Goal: Task Accomplishment & Management: Manage account settings

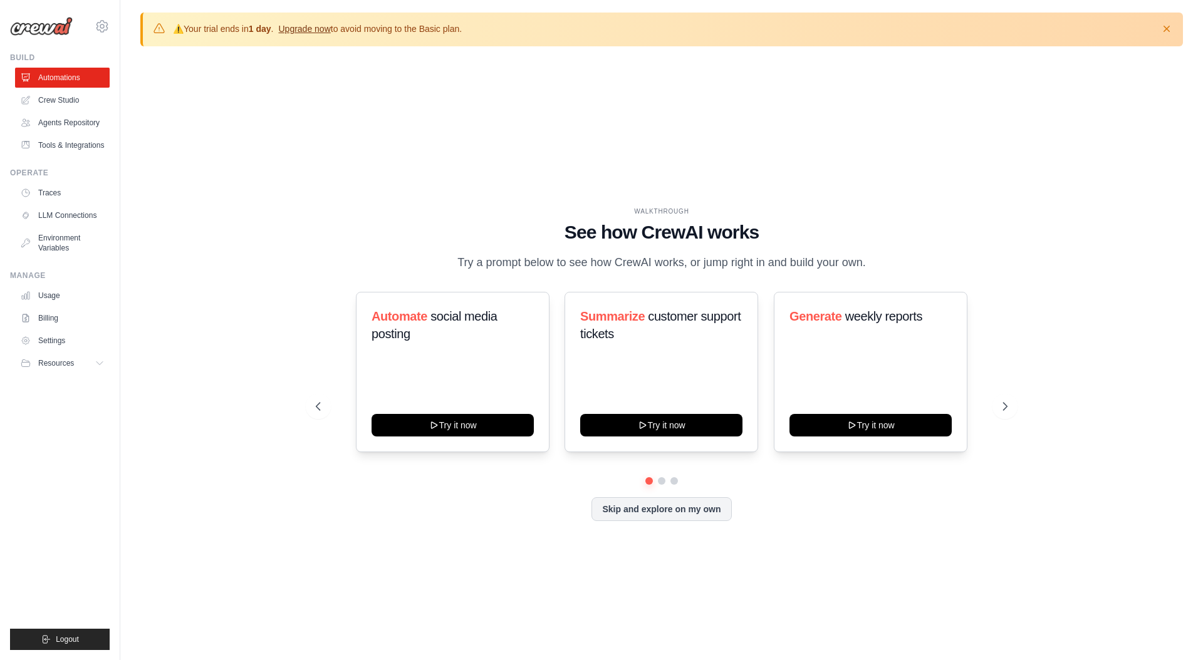
click at [319, 29] on link "Upgrade now" at bounding box center [304, 29] width 52 height 10
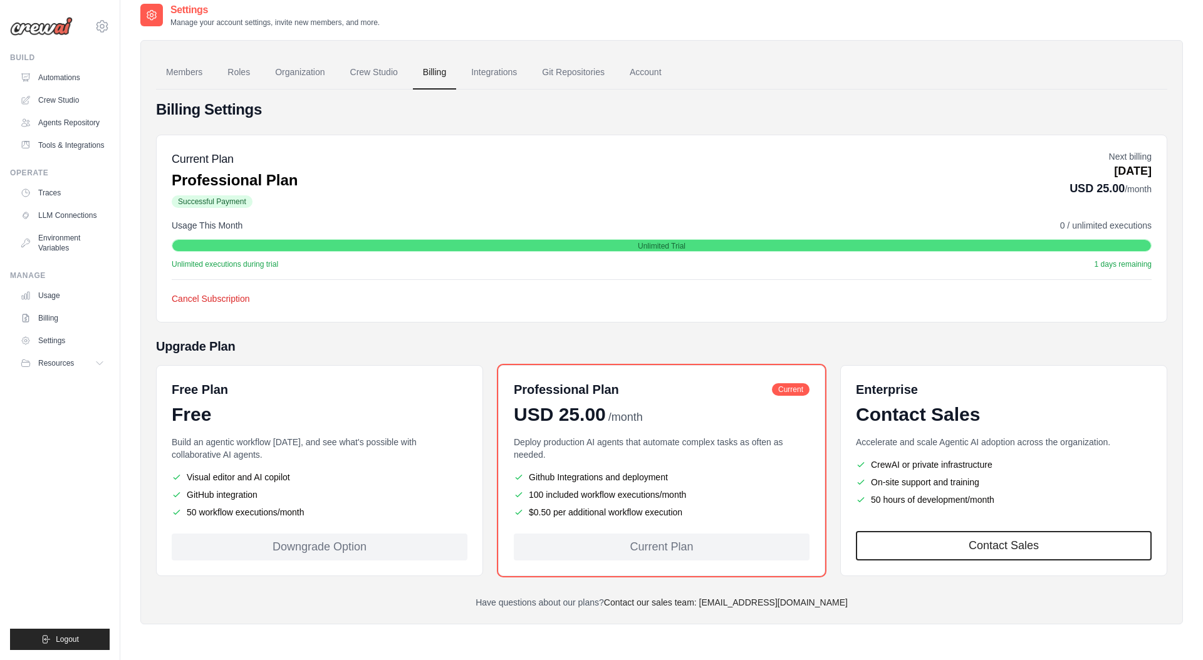
scroll to position [68, 0]
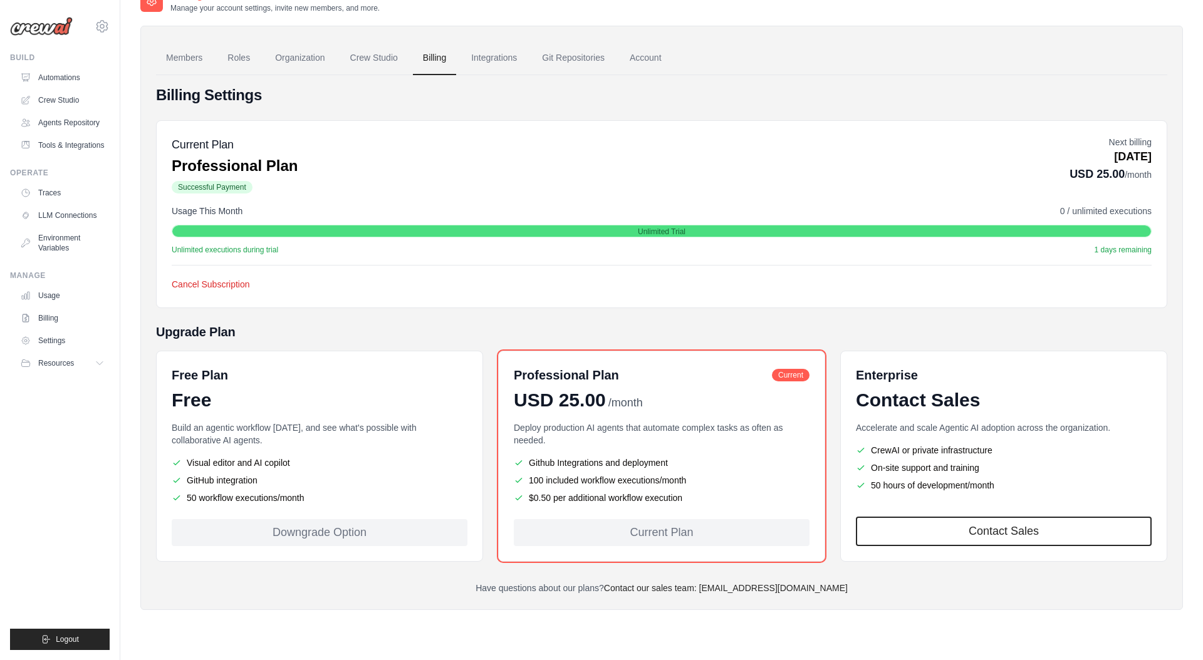
click at [219, 188] on span "Successful Payment" at bounding box center [212, 187] width 81 height 13
click at [217, 286] on button "Cancel Subscription" at bounding box center [211, 284] width 78 height 13
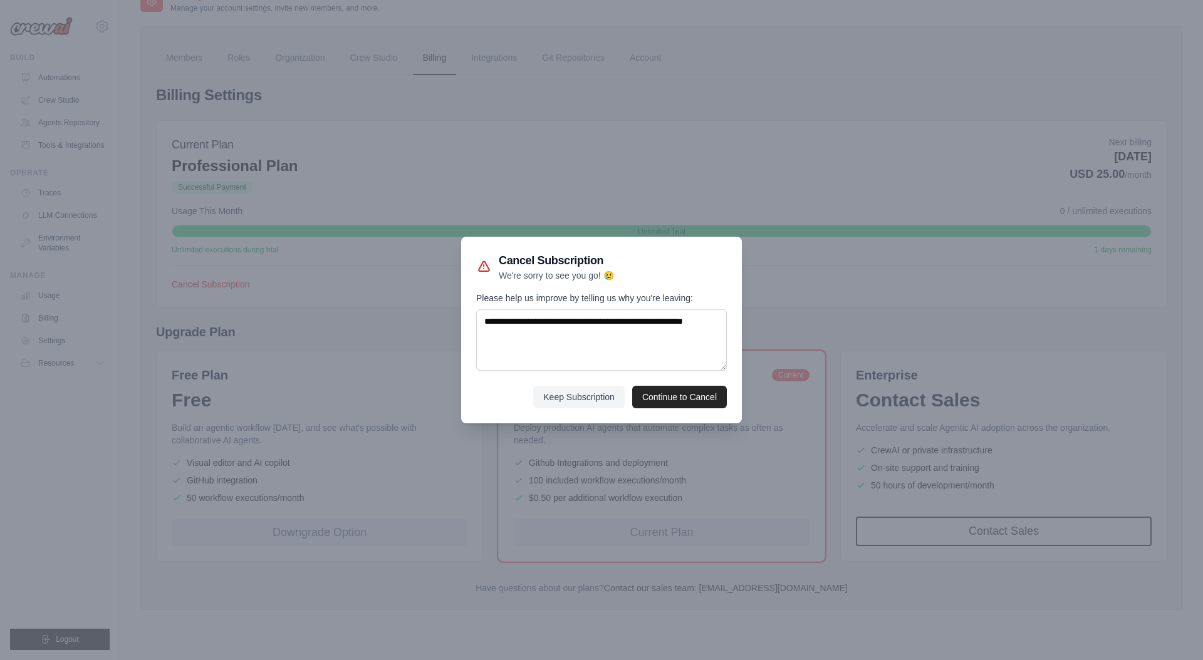
click at [336, 182] on div at bounding box center [601, 330] width 1203 height 660
click at [554, 402] on button "Keep Subscription" at bounding box center [578, 396] width 91 height 23
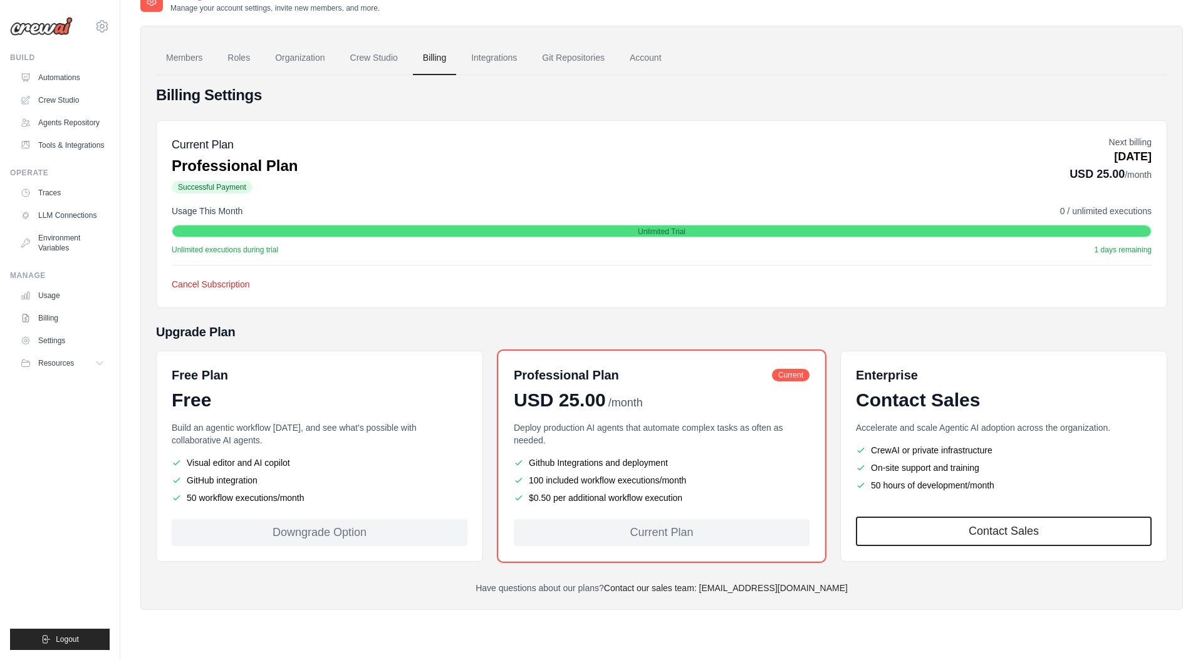
click at [310, 530] on div "Downgrade Option" at bounding box center [320, 532] width 296 height 27
click at [317, 535] on div "Downgrade Option" at bounding box center [320, 532] width 296 height 27
click at [379, 487] on ul "Visual editor and AI copilot GitHub integration 50 workflow executions/month" at bounding box center [320, 481] width 296 height 48
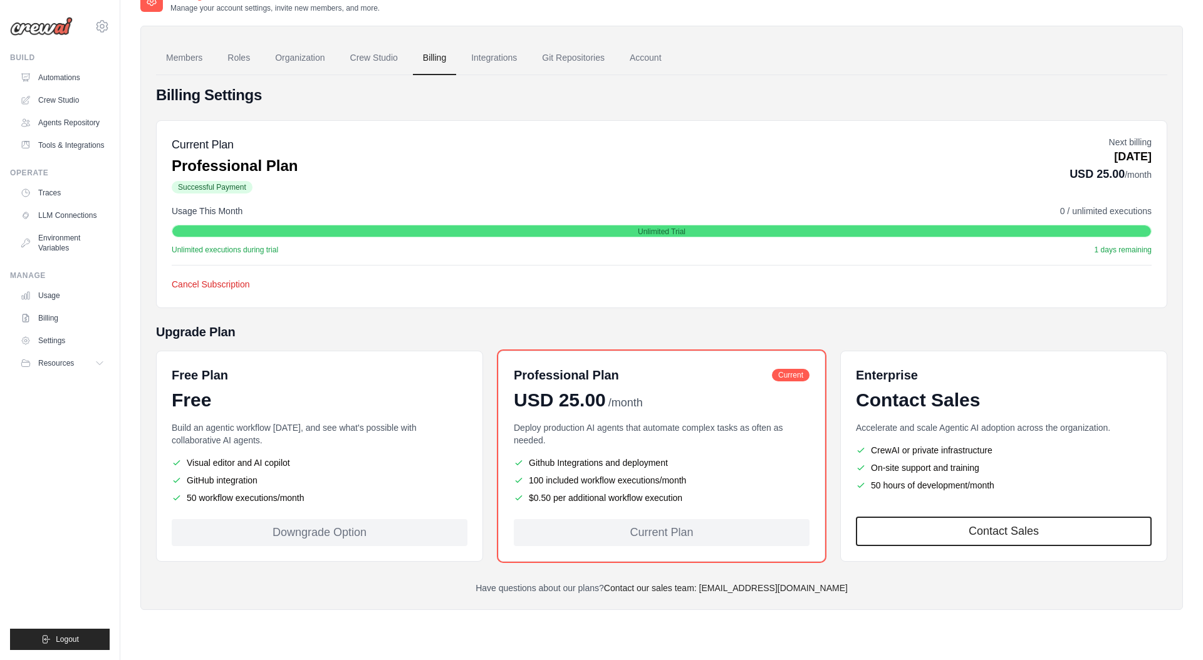
click at [356, 513] on div "Free Plan Free Build an agentic workflow today, and see what's possible with co…" at bounding box center [319, 456] width 327 height 211
click at [657, 531] on div "Current Plan" at bounding box center [662, 532] width 296 height 27
click at [615, 454] on div "Deploy production AI agents that automate complex tasks as often as needed. Git…" at bounding box center [662, 463] width 296 height 83
click at [615, 457] on li "Github Integrations and deployment" at bounding box center [662, 463] width 296 height 13
click at [209, 281] on button "Cancel Subscription" at bounding box center [211, 284] width 78 height 13
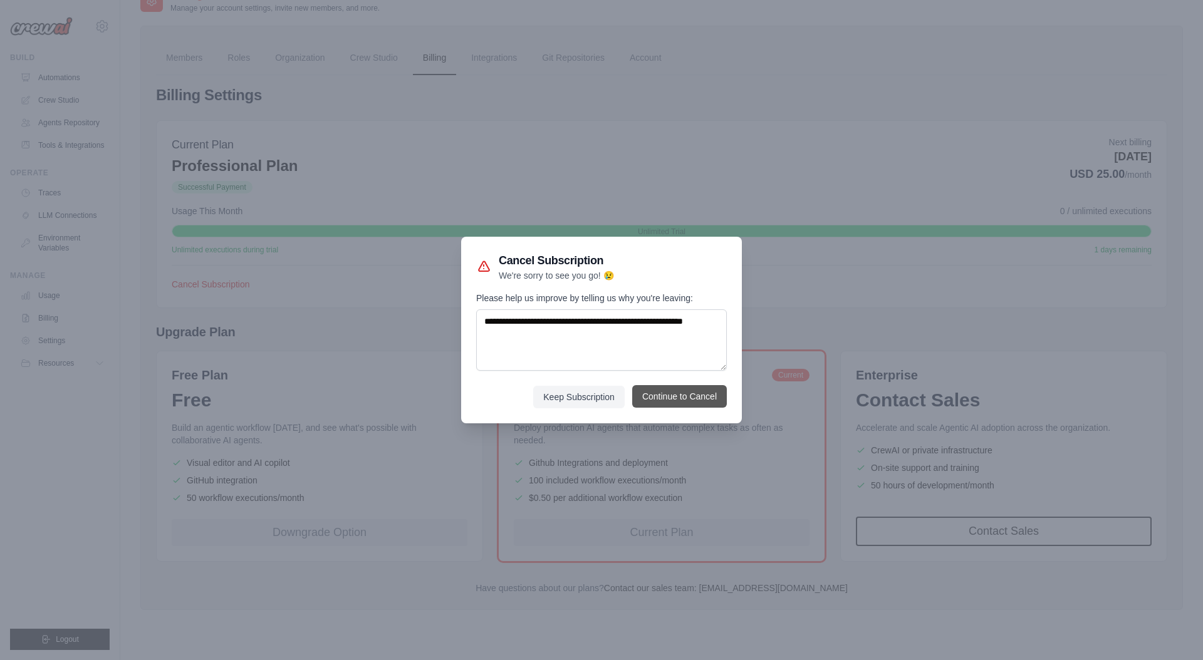
click at [669, 399] on button "Continue to Cancel" at bounding box center [679, 396] width 95 height 23
drag, startPoint x: 521, startPoint y: 336, endPoint x: 434, endPoint y: 302, distance: 94.2
click at [434, 302] on div "Cancel Subscription We're sorry to see you go! 😢 Please help us improve by tell…" at bounding box center [601, 330] width 1203 height 660
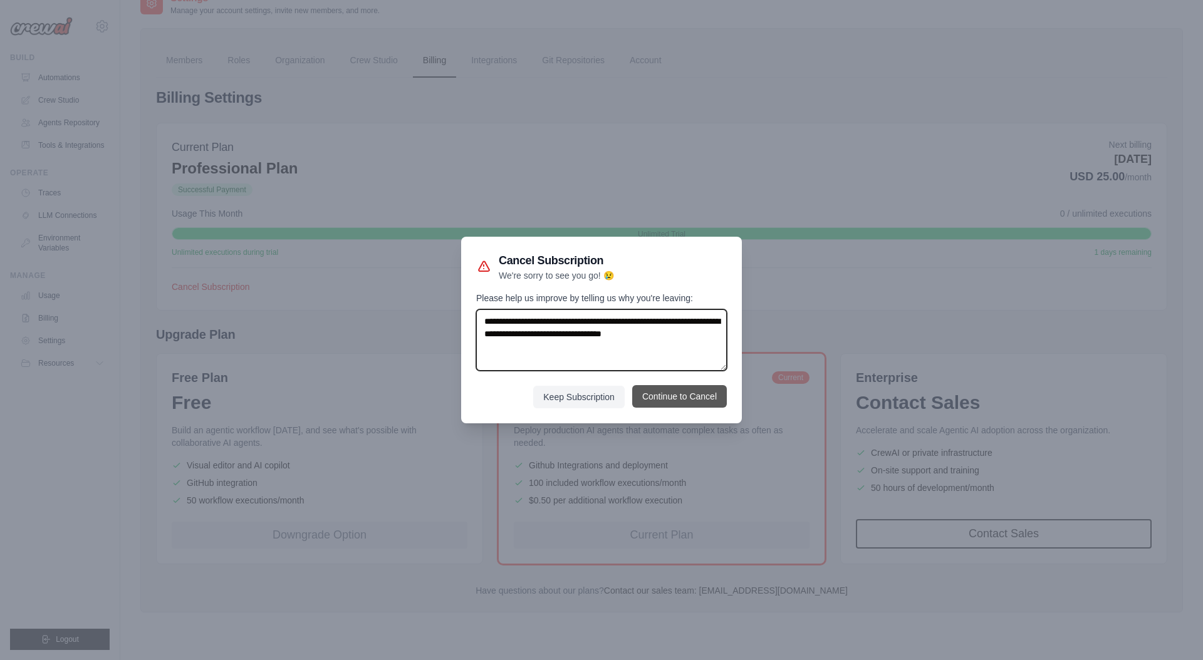
type textarea "**********"
click at [664, 400] on button "Continue to Cancel" at bounding box center [679, 396] width 95 height 23
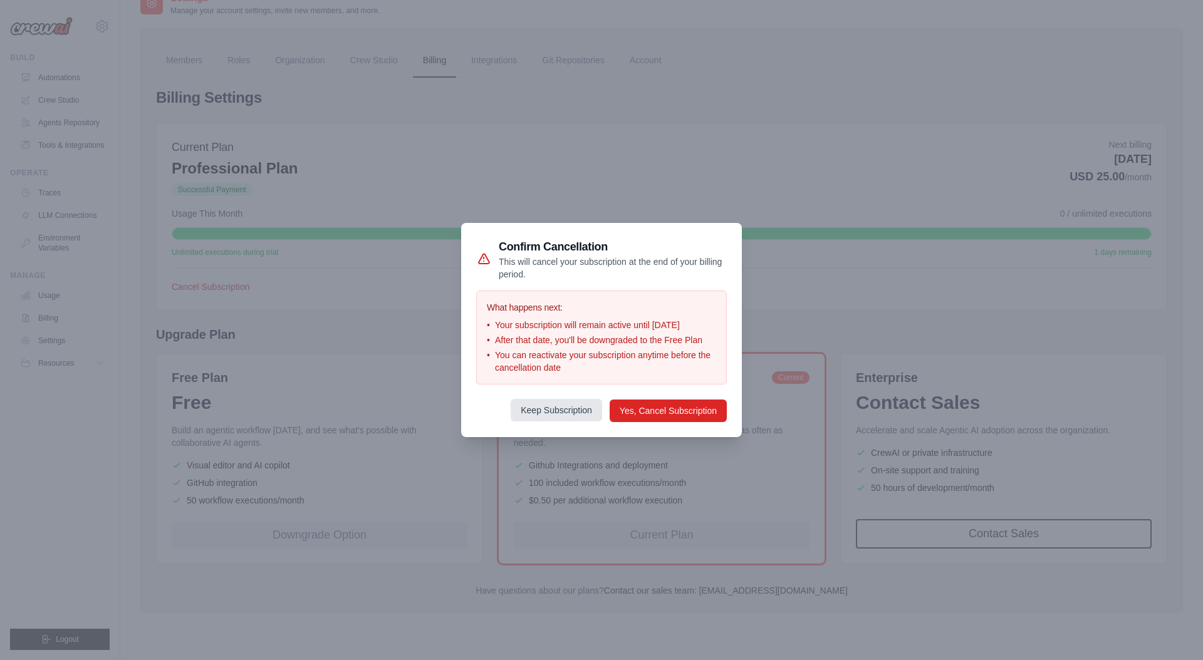
click at [562, 420] on button "Keep Subscription" at bounding box center [556, 410] width 91 height 23
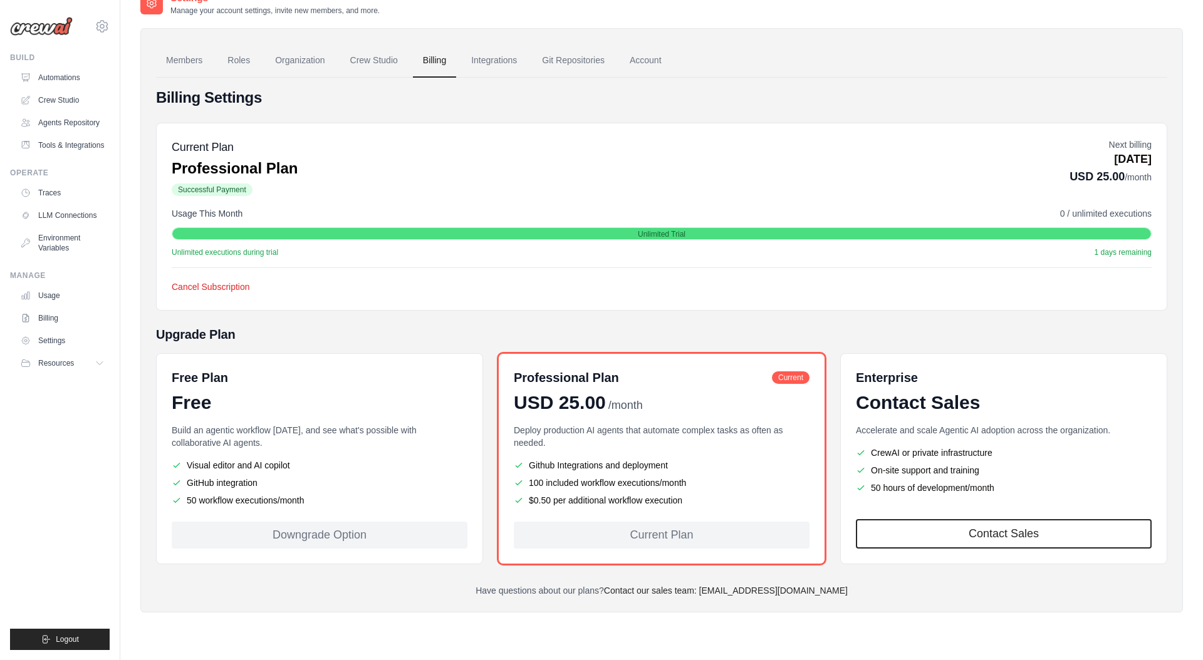
click at [518, 328] on h5 "Upgrade Plan" at bounding box center [661, 335] width 1011 height 18
click at [611, 417] on div "Professional Plan Current USD 25.00 /month Deploy production AI agents that aut…" at bounding box center [661, 458] width 327 height 211
click at [497, 326] on h5 "Upgrade Plan" at bounding box center [661, 335] width 1011 height 18
click at [51, 73] on link "Automations" at bounding box center [63, 78] width 95 height 20
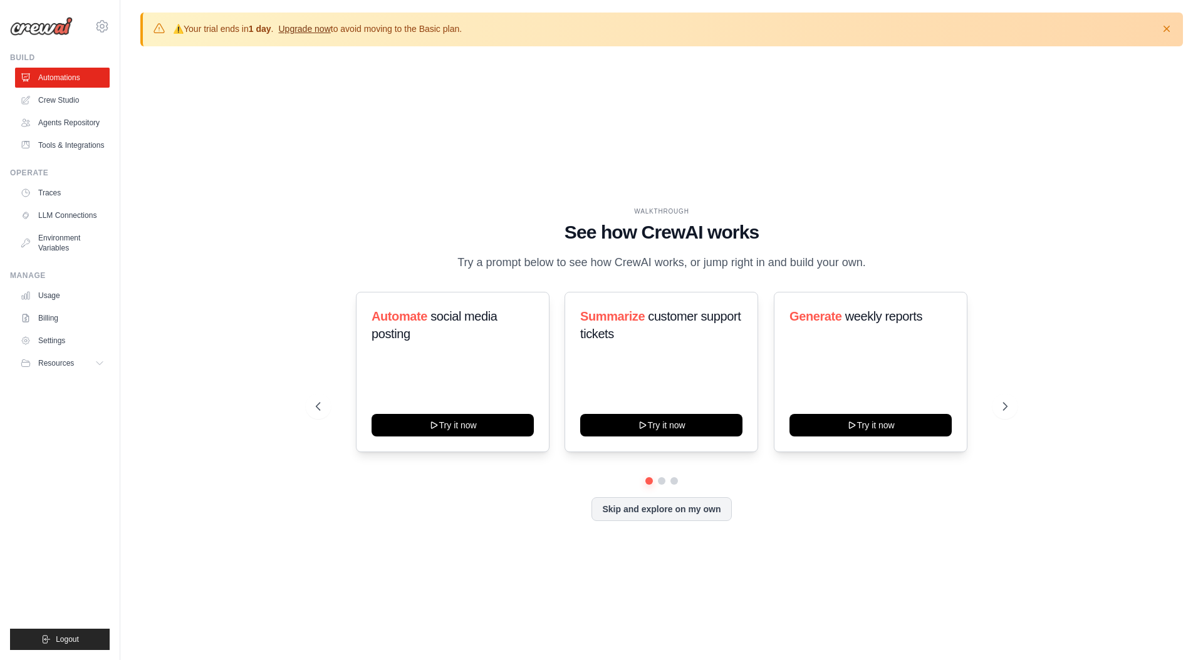
click at [312, 30] on link "Upgrade now" at bounding box center [304, 29] width 52 height 10
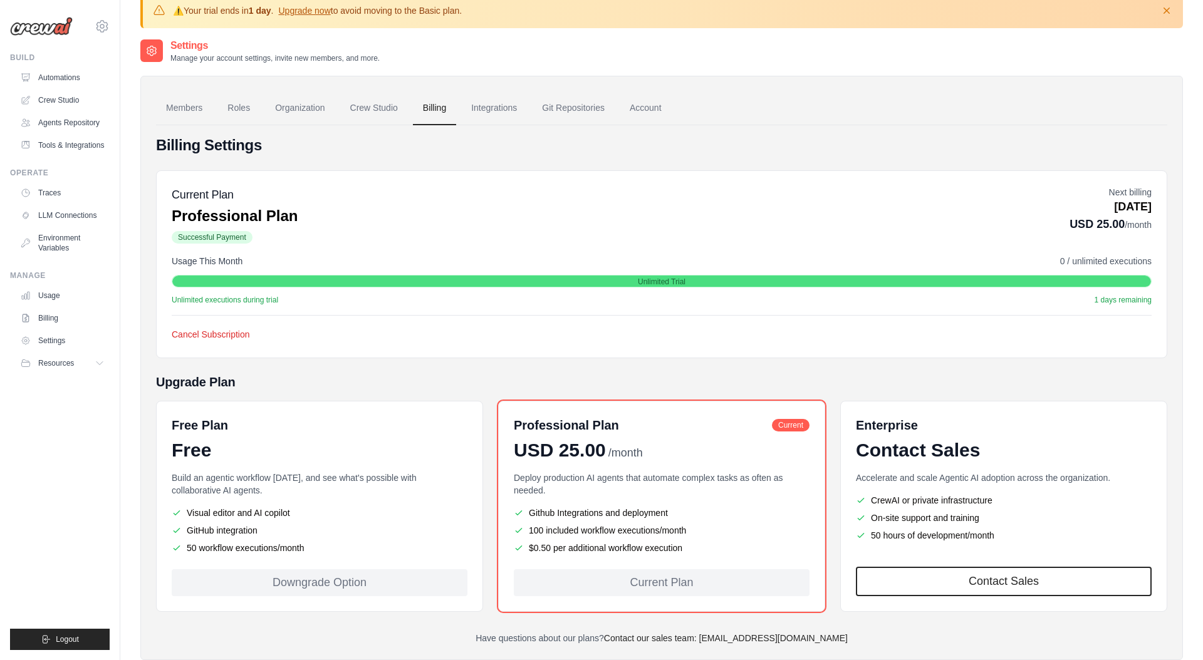
scroll to position [68, 0]
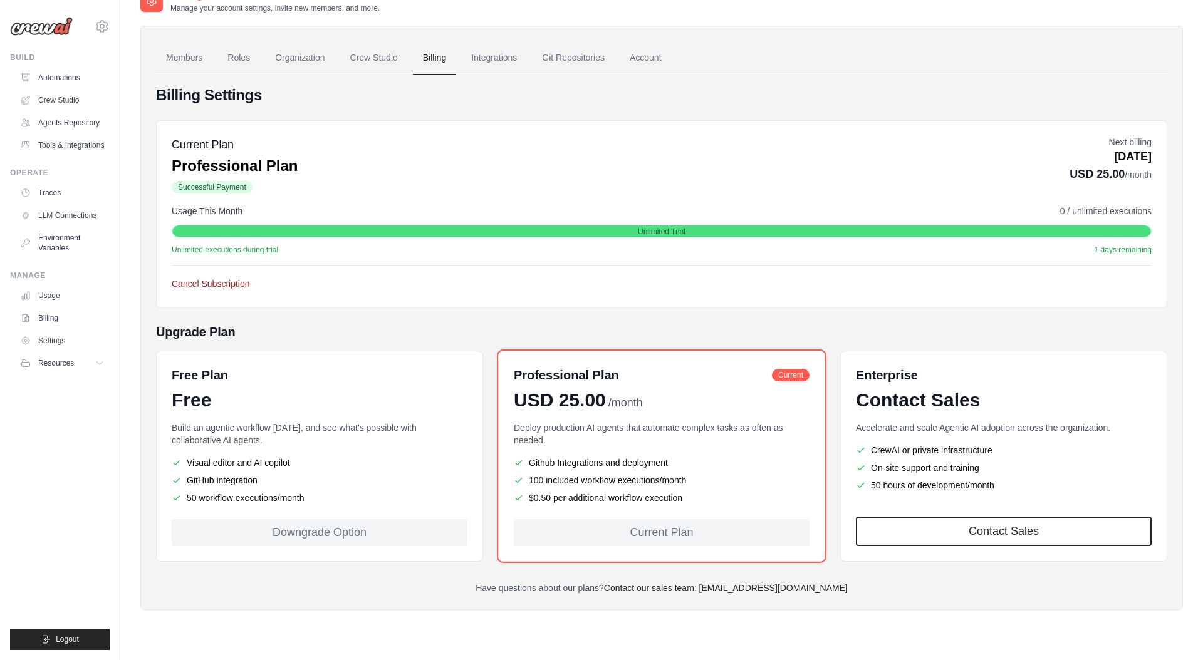
click at [227, 283] on button "Cancel Subscription" at bounding box center [211, 284] width 78 height 13
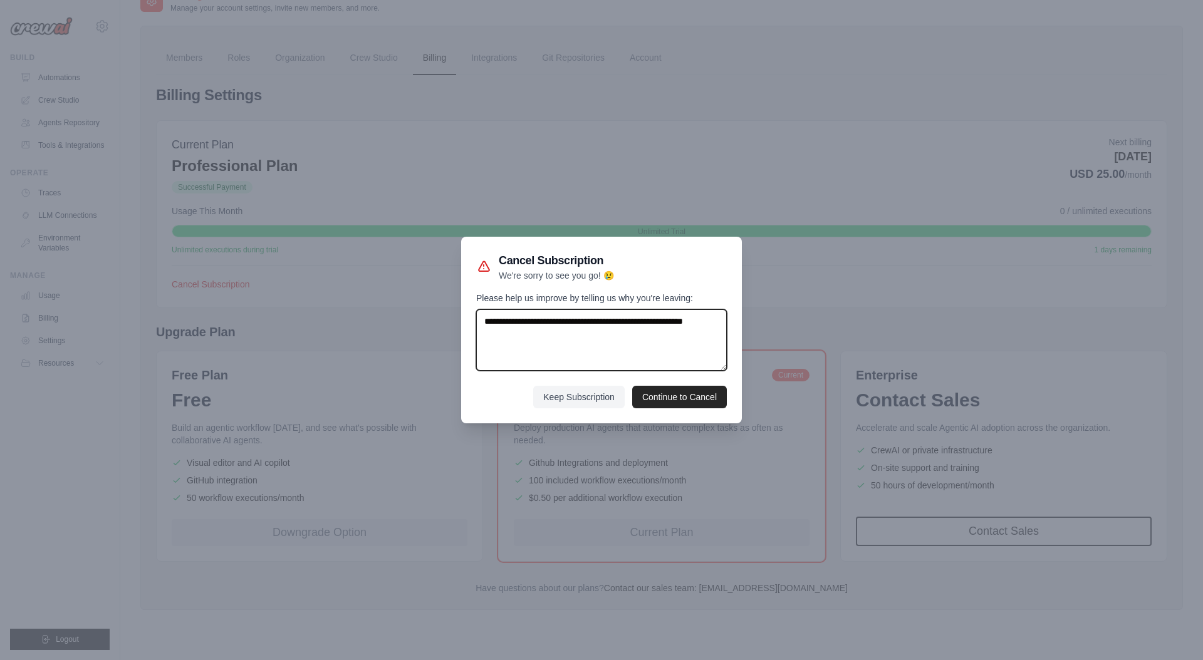
drag, startPoint x: 531, startPoint y: 337, endPoint x: 443, endPoint y: 306, distance: 93.5
click at [443, 306] on div "Cancel Subscription We're sorry to see you go! 😢 Please help us improve by tell…" at bounding box center [601, 330] width 1203 height 660
drag, startPoint x: 476, startPoint y: 323, endPoint x: 467, endPoint y: 323, distance: 8.1
click at [473, 323] on div "Cancel Subscription We're sorry to see you go! 😢 Please help us improve by tell…" at bounding box center [601, 330] width 281 height 187
drag, startPoint x: 518, startPoint y: 334, endPoint x: 469, endPoint y: 313, distance: 53.9
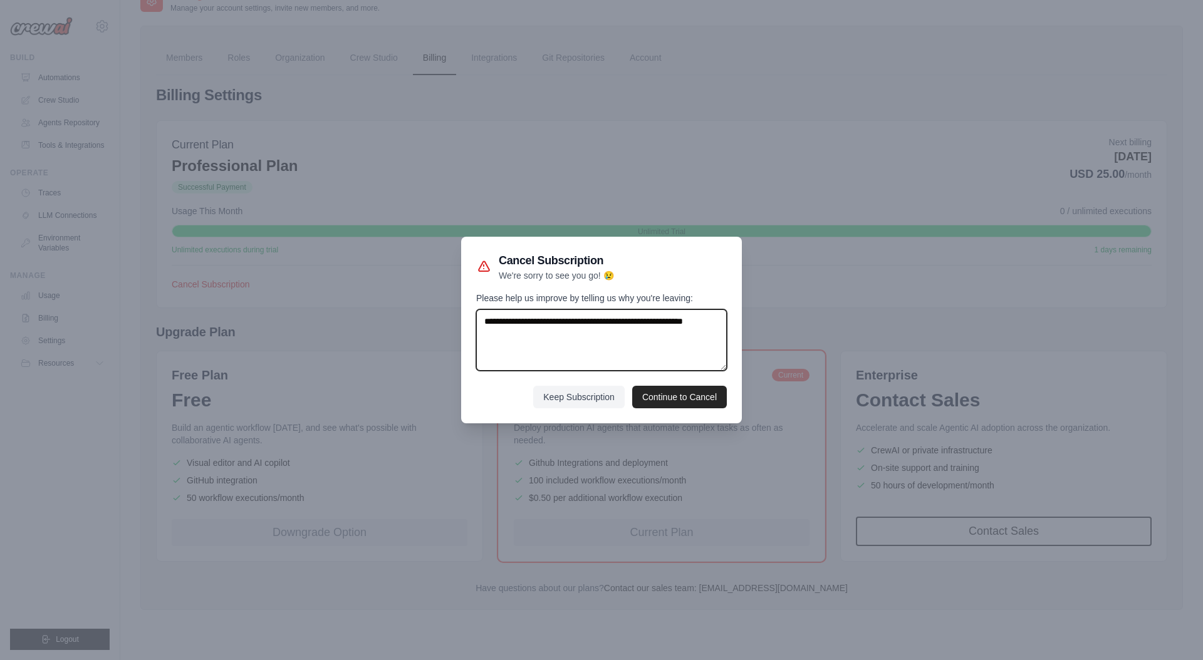
click at [469, 313] on div "Cancel Subscription We're sorry to see you go! 😢 Please help us improve by tell…" at bounding box center [601, 330] width 281 height 187
type textarea "**********"
click at [684, 397] on button "Continue to Cancel" at bounding box center [679, 396] width 95 height 23
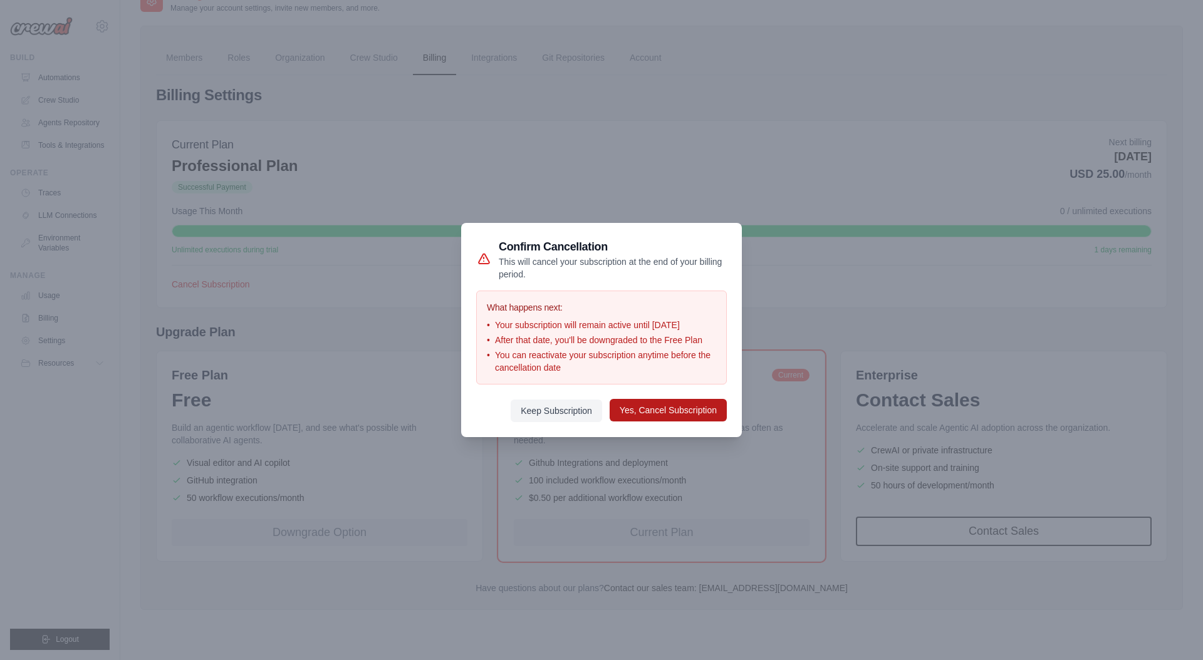
click at [676, 417] on button "Yes, Cancel Subscription" at bounding box center [668, 410] width 117 height 23
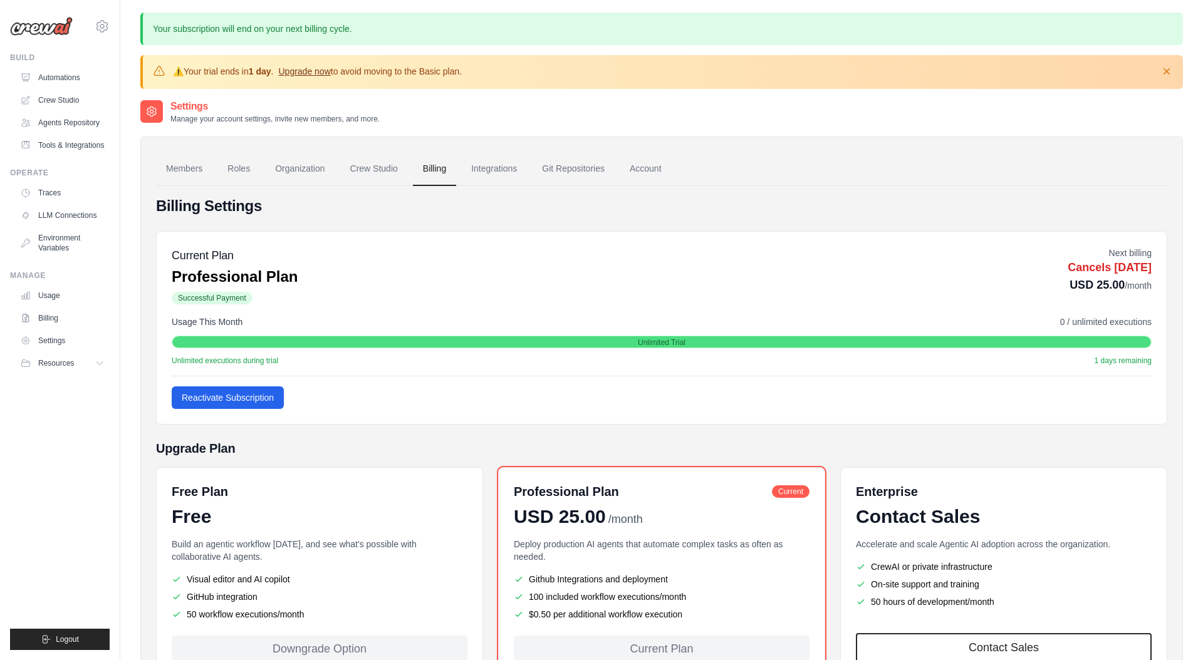
click at [318, 71] on link "Upgrade now" at bounding box center [304, 71] width 52 height 10
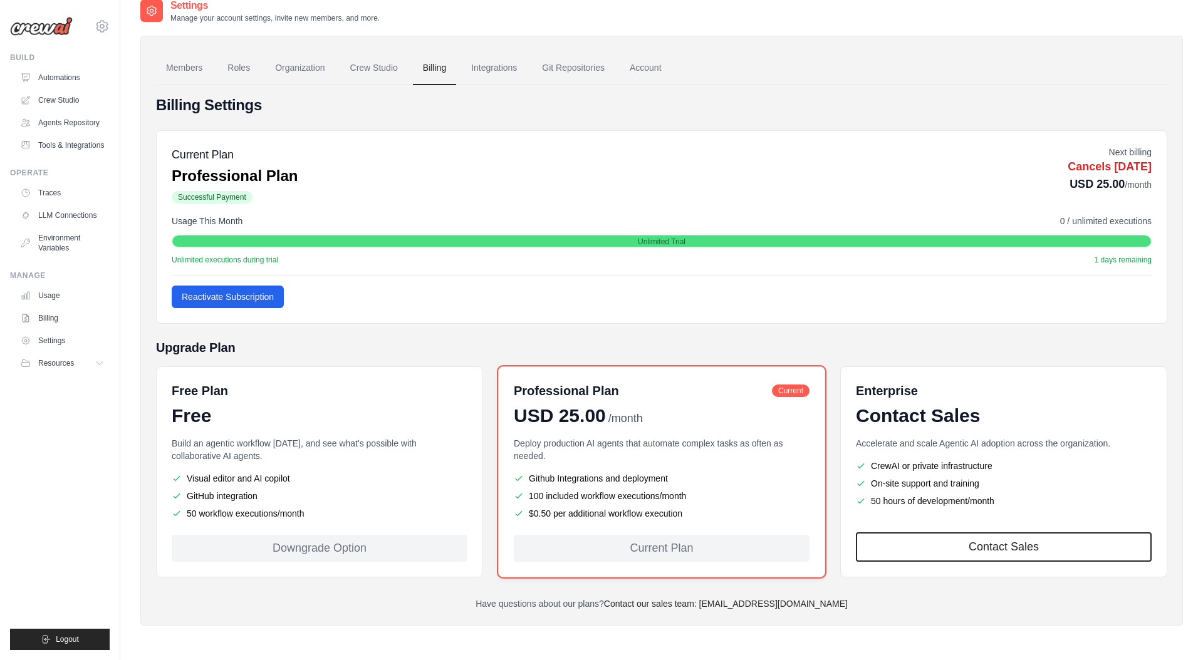
scroll to position [68, 0]
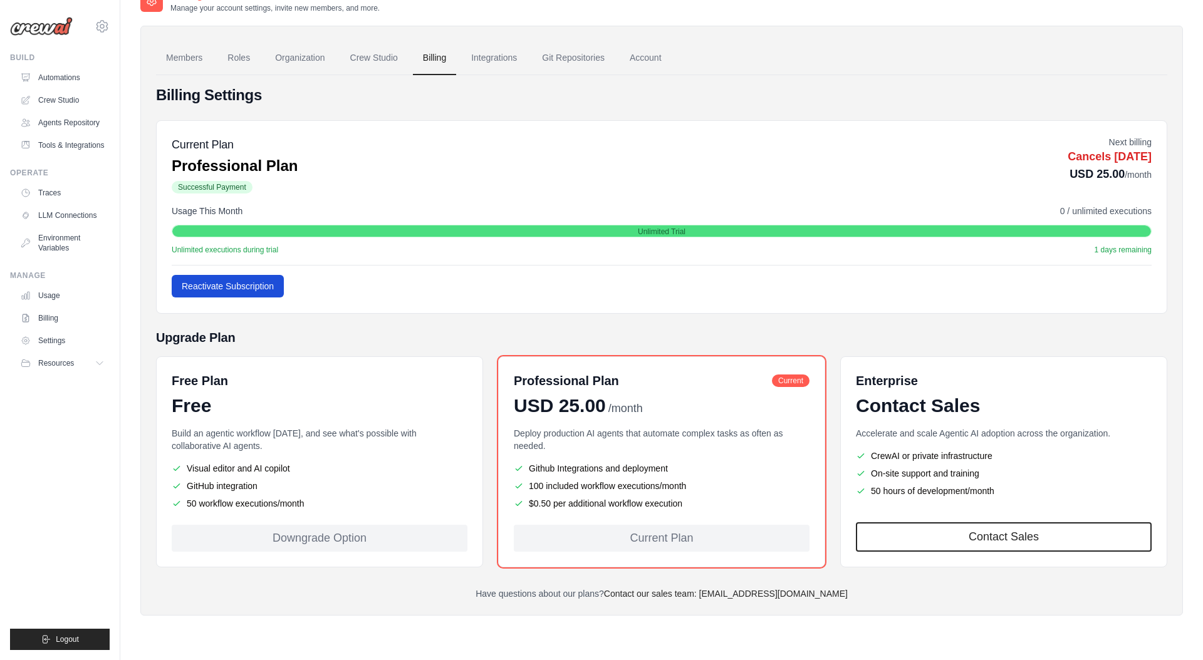
click at [241, 286] on button "Reactivate Subscription" at bounding box center [228, 286] width 112 height 23
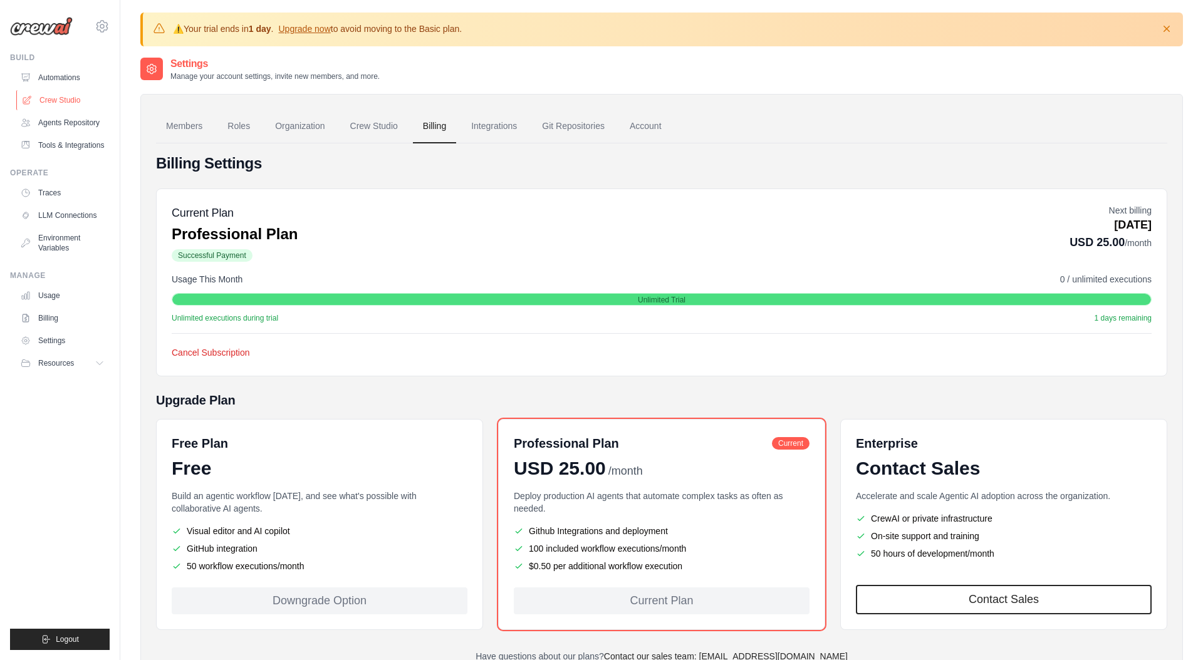
click at [60, 100] on link "Crew Studio" at bounding box center [63, 100] width 95 height 20
